Goal: Information Seeking & Learning: Understand process/instructions

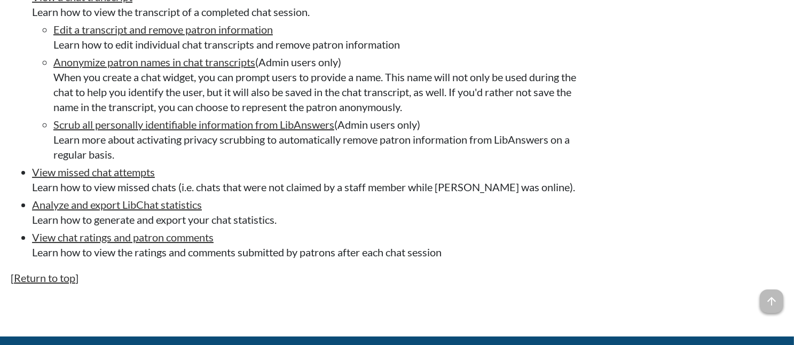
scroll to position [3437, 0]
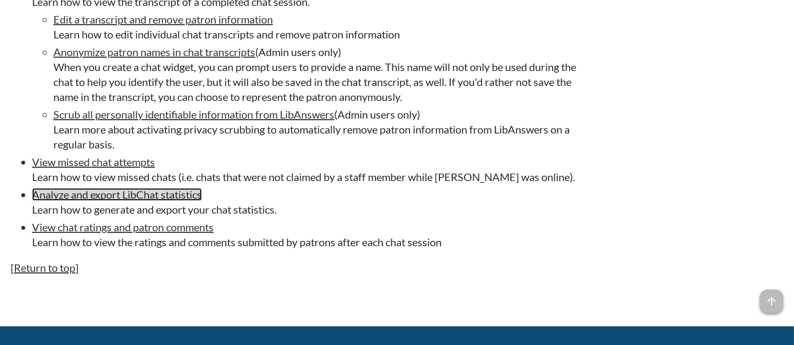
click at [174, 201] on link "Analyze and export LibChat statistics" at bounding box center [117, 194] width 170 height 13
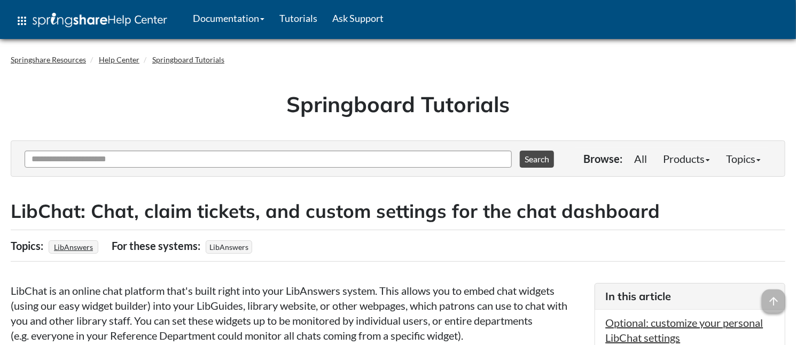
click at [782, 110] on div "Springboard Tutorials" at bounding box center [398, 108] width 774 height 66
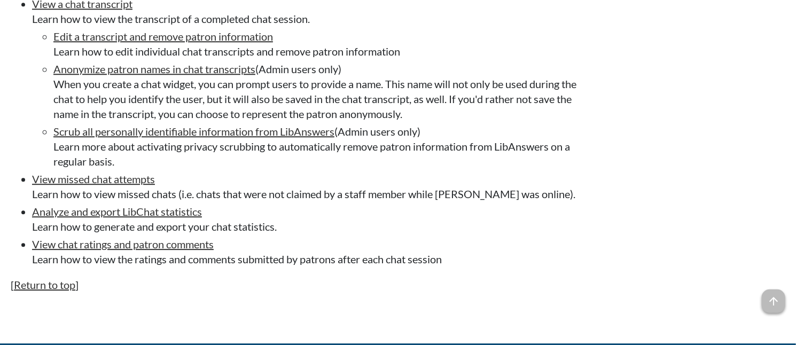
scroll to position [3514, 0]
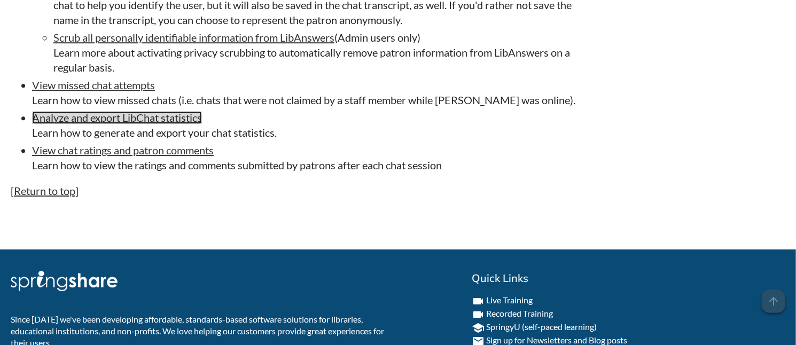
click at [156, 124] on link "Analyze and export LibChat statistics" at bounding box center [117, 117] width 170 height 13
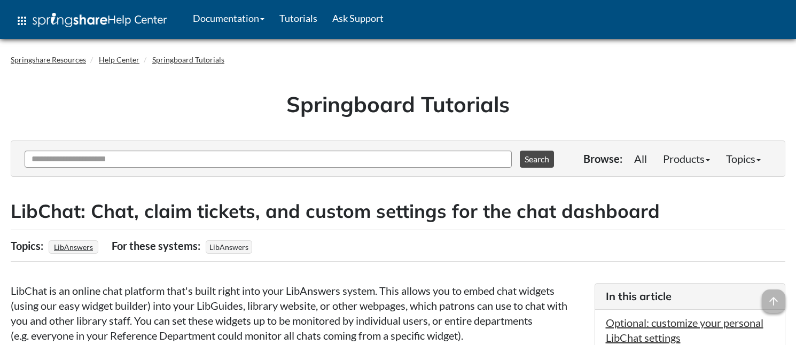
scroll to position [3498, 0]
